Goal: Check status: Check status

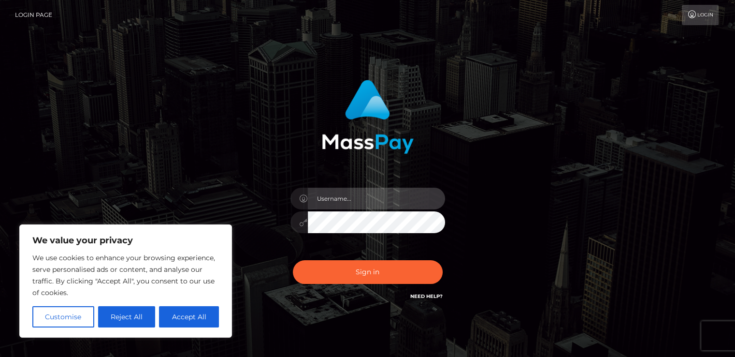
click at [430, 193] on body "We value your privacy We use cookies to enhance your browsing experience, serve…" at bounding box center [367, 195] width 735 height 391
paste input "SupportCases"
type input "SupportCases"
click at [304, 228] on div at bounding box center [298, 222] width 17 height 22
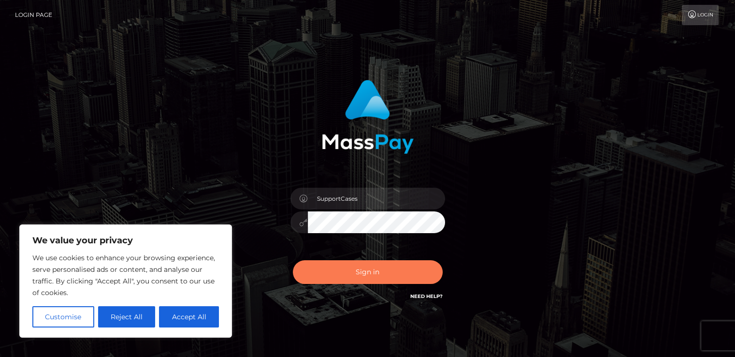
click at [345, 261] on button "Sign in" at bounding box center [368, 272] width 150 height 24
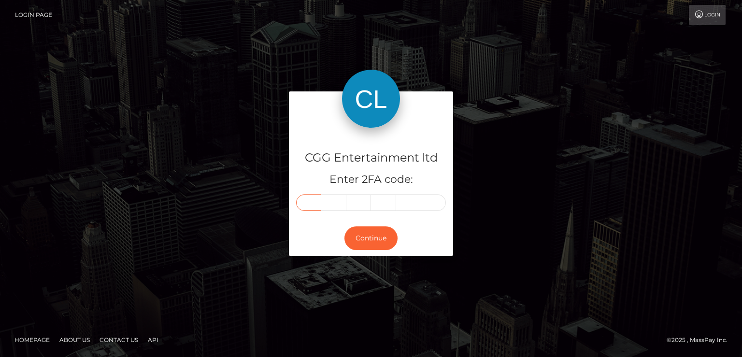
click at [320, 201] on input "text" at bounding box center [308, 202] width 25 height 16
click at [315, 204] on input "text" at bounding box center [308, 202] width 25 height 16
type input "9"
type input "8"
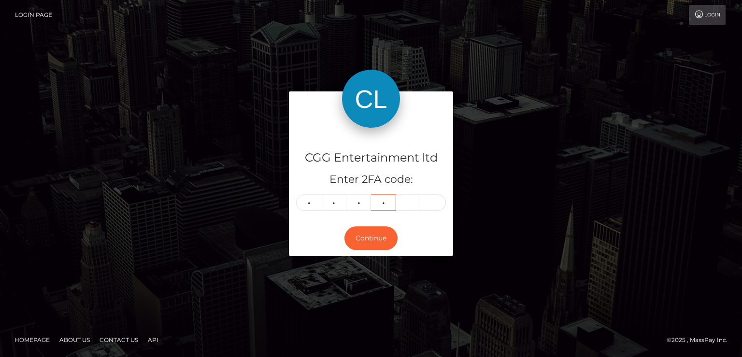
type input "4"
type input "6"
type input "7"
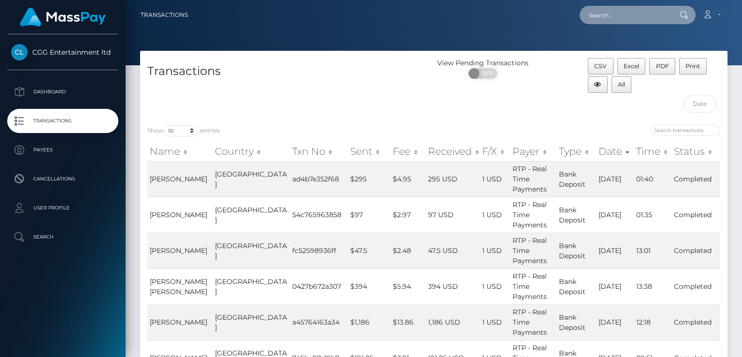
click at [633, 14] on input "text" at bounding box center [625, 15] width 91 height 18
paste input "59229"
type input "59229"
drag, startPoint x: 610, startPoint y: 13, endPoint x: 555, endPoint y: 26, distance: 56.3
click at [555, 26] on nav "Transactions 59229 Loading... Loading... Account Logout" at bounding box center [434, 15] width 617 height 30
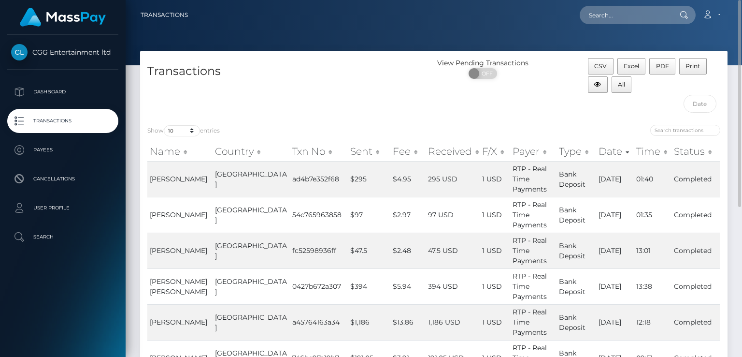
click at [398, 94] on div "Transactions" at bounding box center [287, 87] width 294 height 59
